Goal: Transaction & Acquisition: Purchase product/service

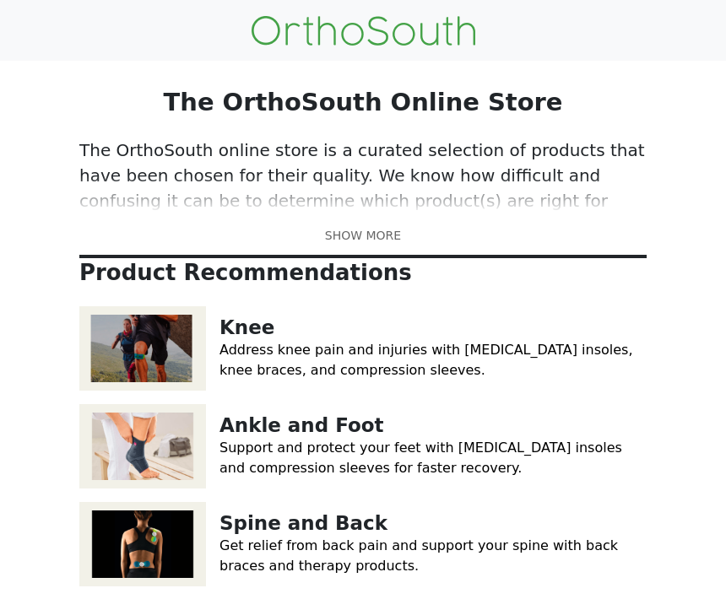
click at [377, 233] on link at bounding box center [362, 236] width 567 height 18
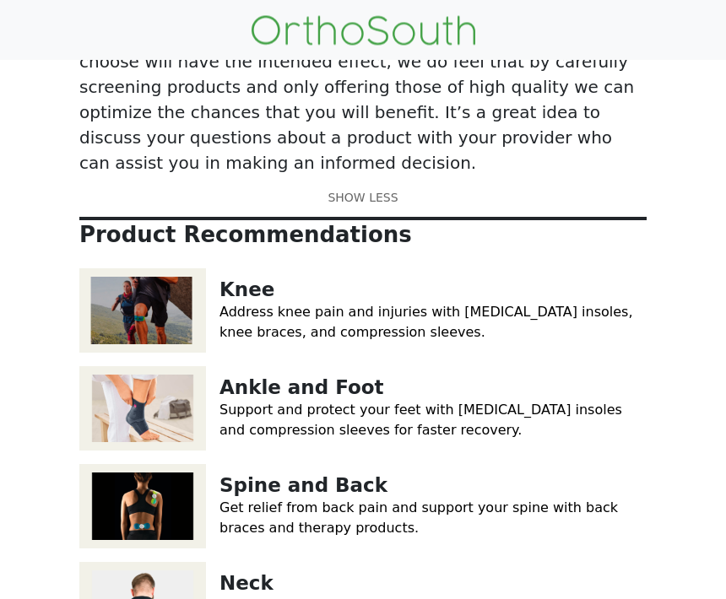
scroll to position [217, 0]
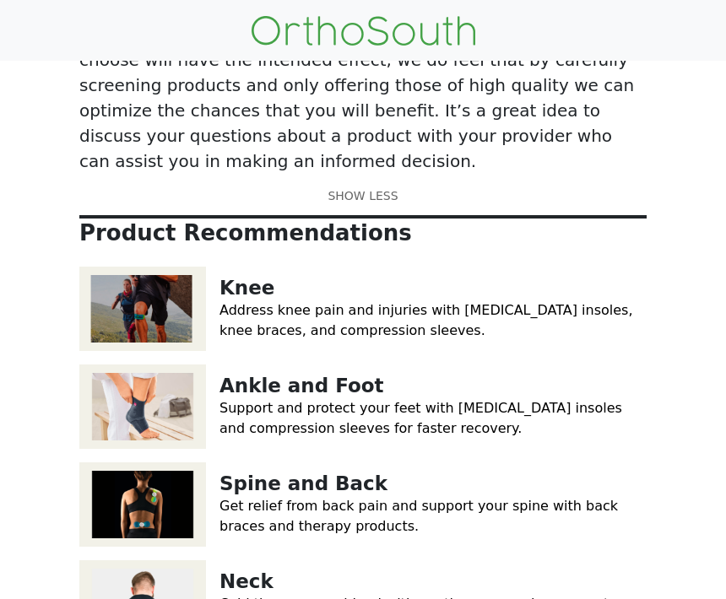
click at [165, 267] on img at bounding box center [142, 309] width 127 height 84
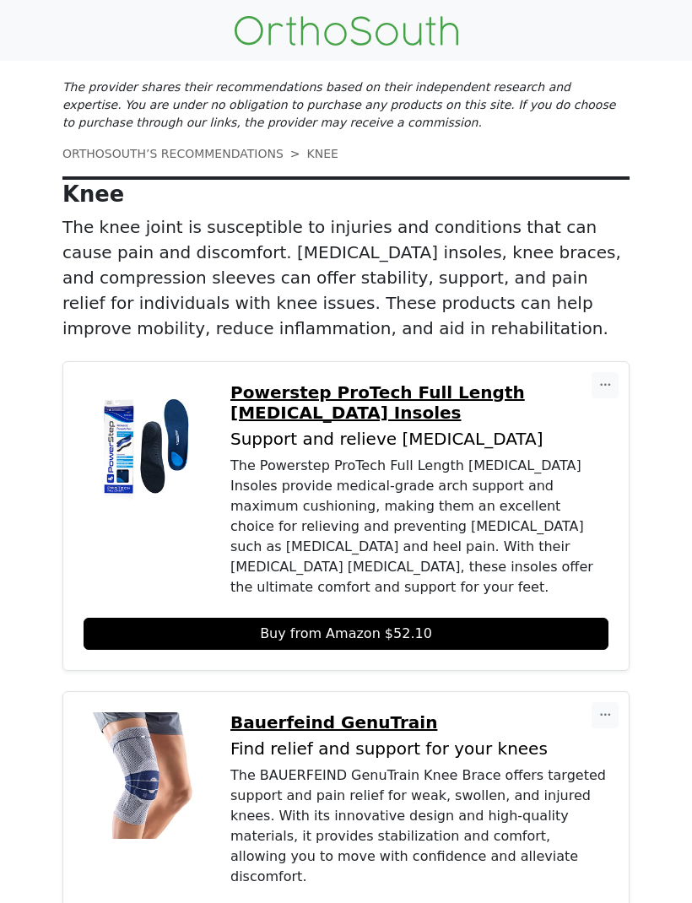
scroll to position [6, 0]
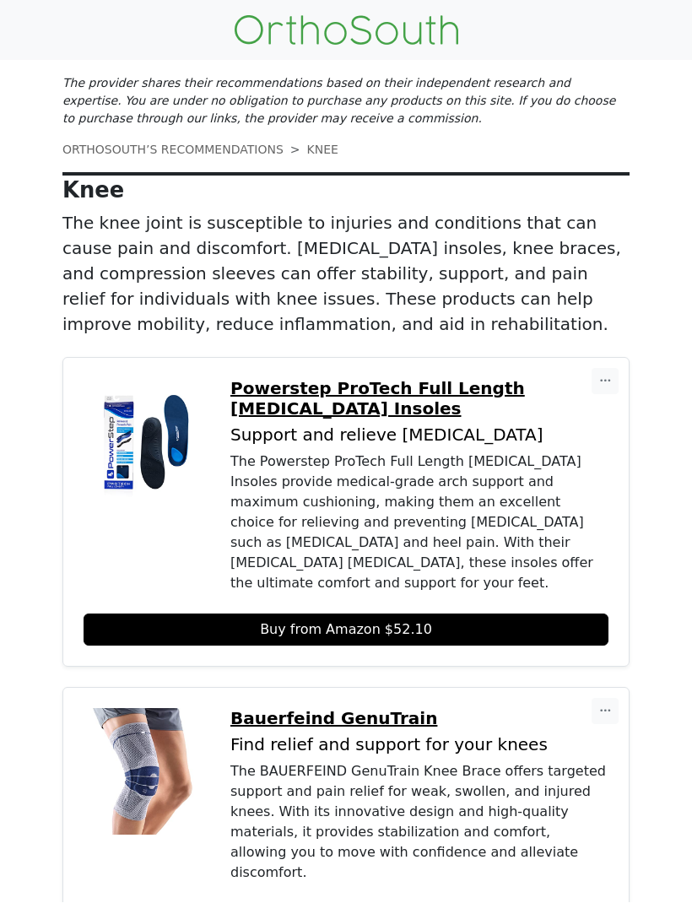
click at [393, 599] on div "The BAUERFEIND GenuTrain Knee Brace offers targeted support and pain relief for…" at bounding box center [419, 823] width 378 height 122
click at [489, 599] on div "The BAUERFEIND GenuTrain Knee Brace offers targeted support and pain relief for…" at bounding box center [419, 823] width 378 height 122
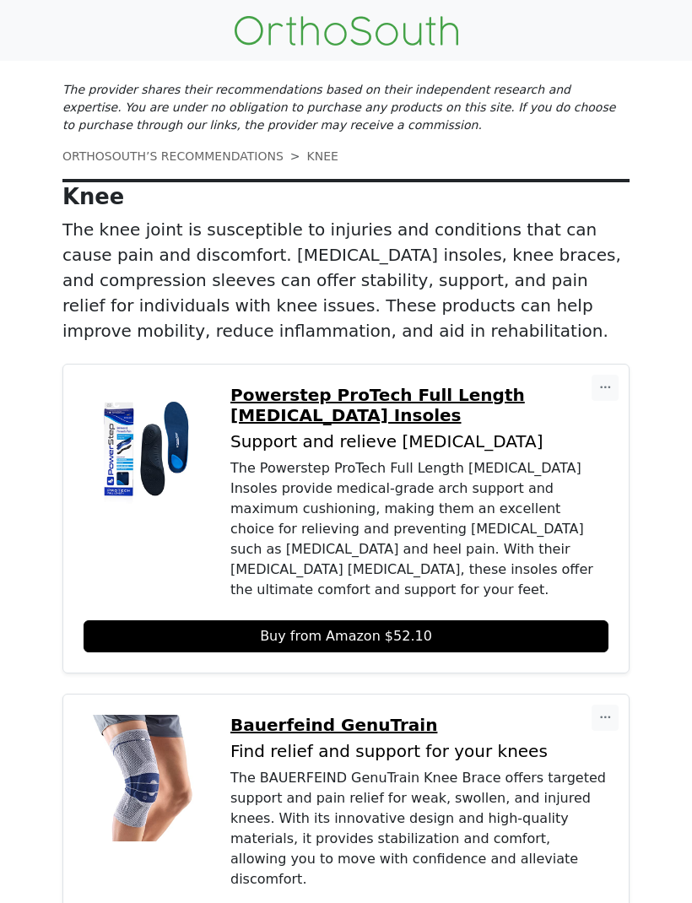
click at [670, 6] on nav at bounding box center [346, 30] width 692 height 61
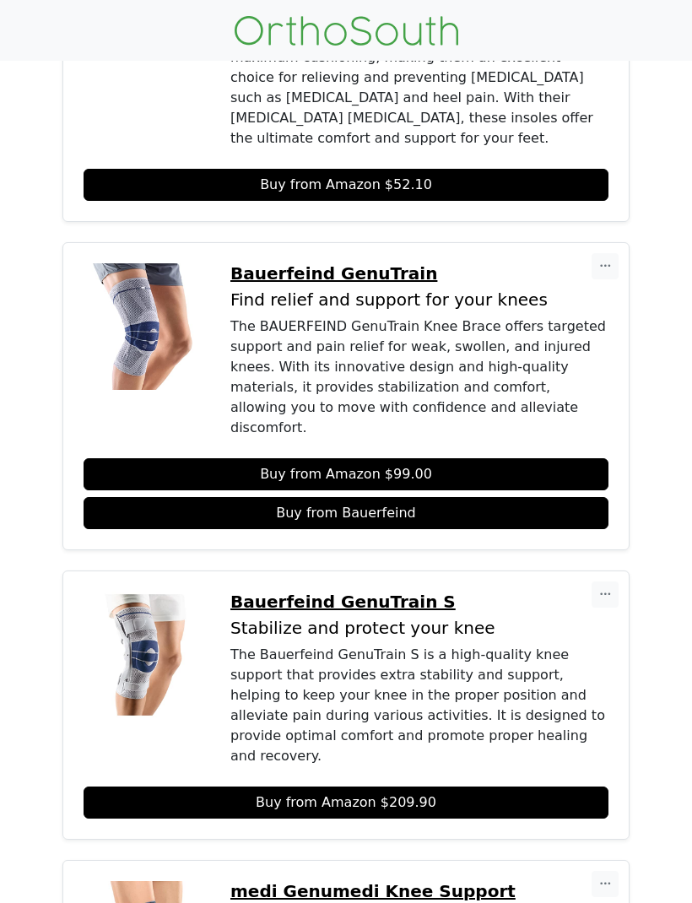
scroll to position [509, 0]
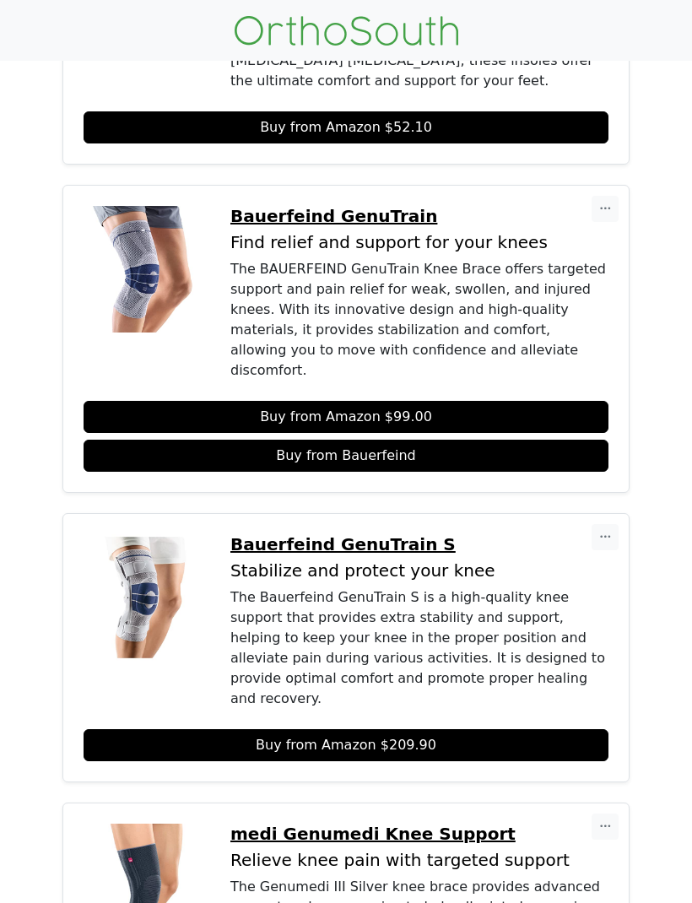
click at [644, 599] on div "The provider shares their recommendations based on their independent research a…" at bounding box center [346, 470] width 608 height 1837
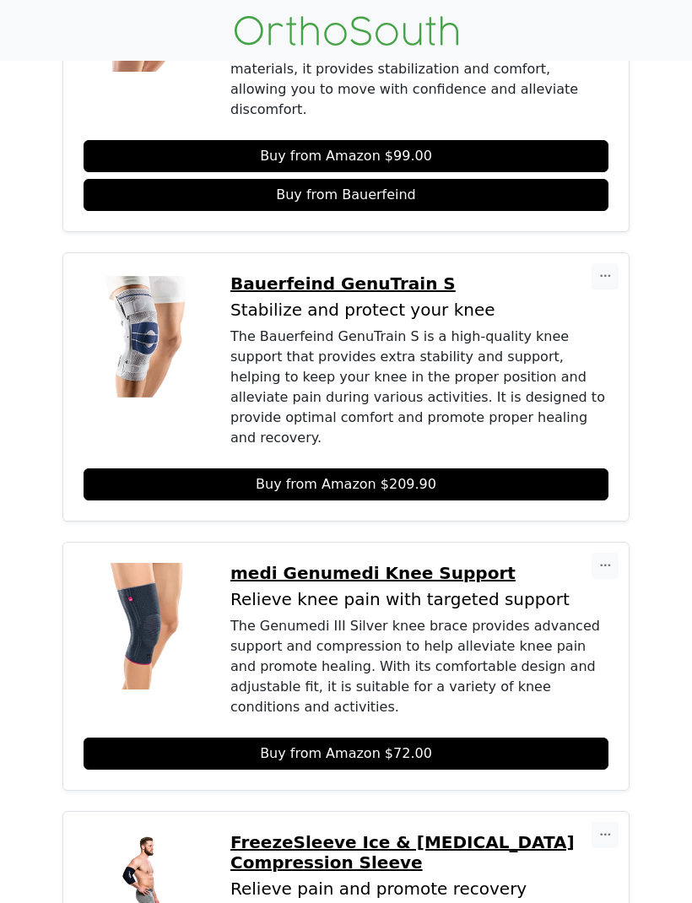
scroll to position [885, 0]
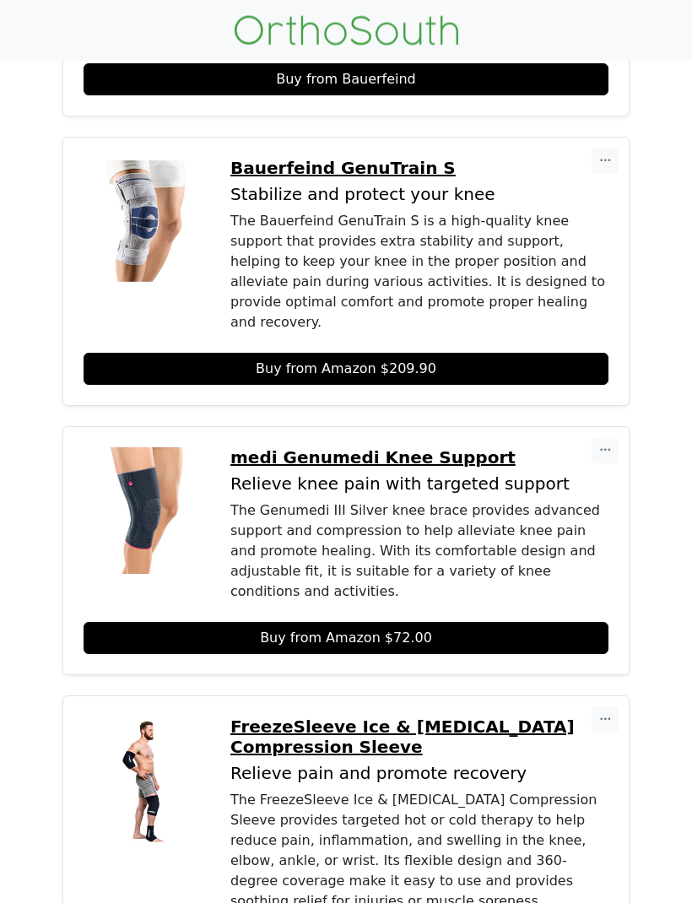
click at [625, 599] on div "FreezeSleeve Ice & Heat Therapy Compression Sleeve Relieve pain and promote rec…" at bounding box center [346, 841] width 566 height 288
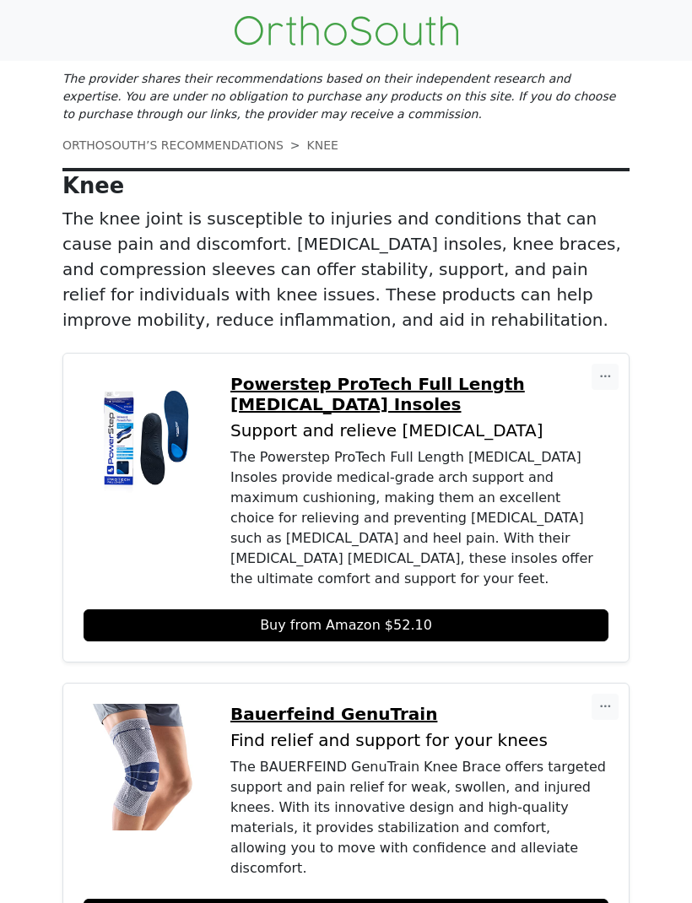
scroll to position [0, 0]
